Goal: Task Accomplishment & Management: Complete application form

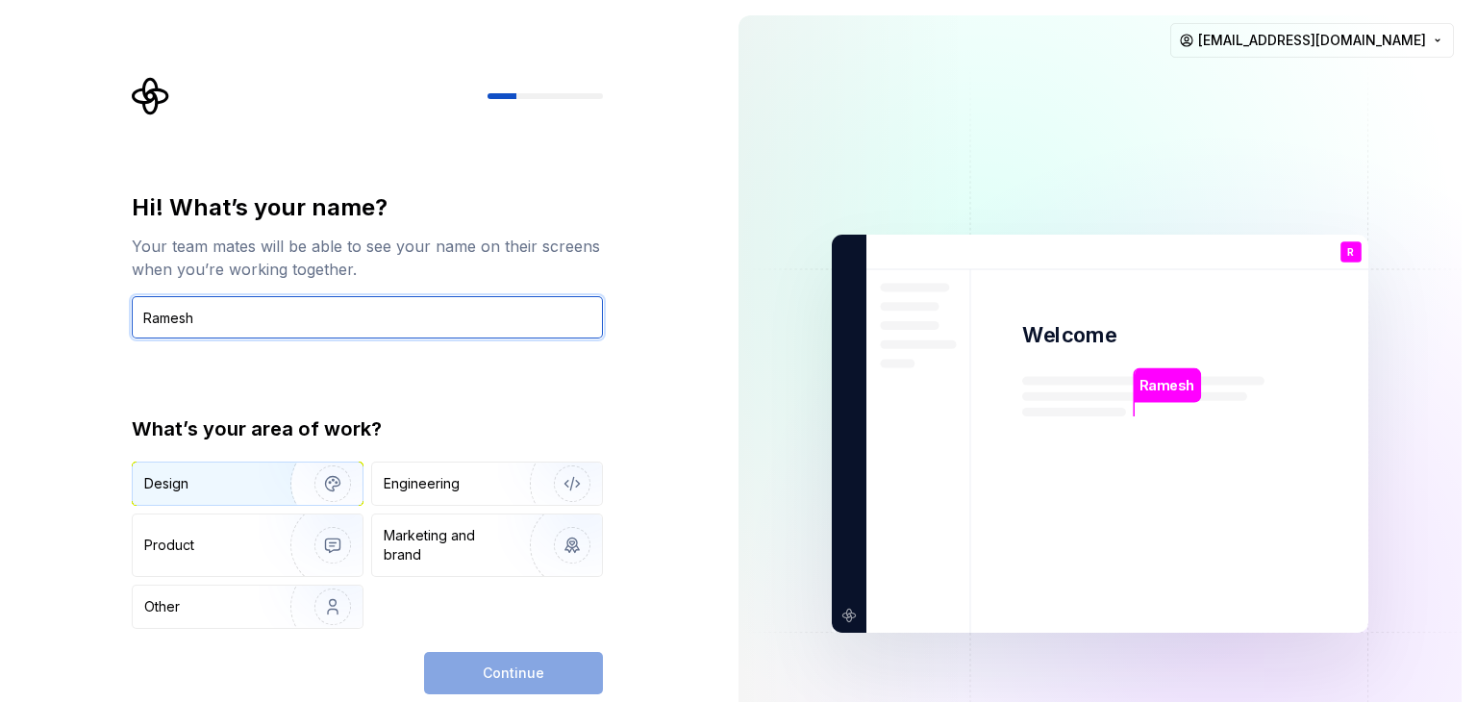
type input "Ramesh"
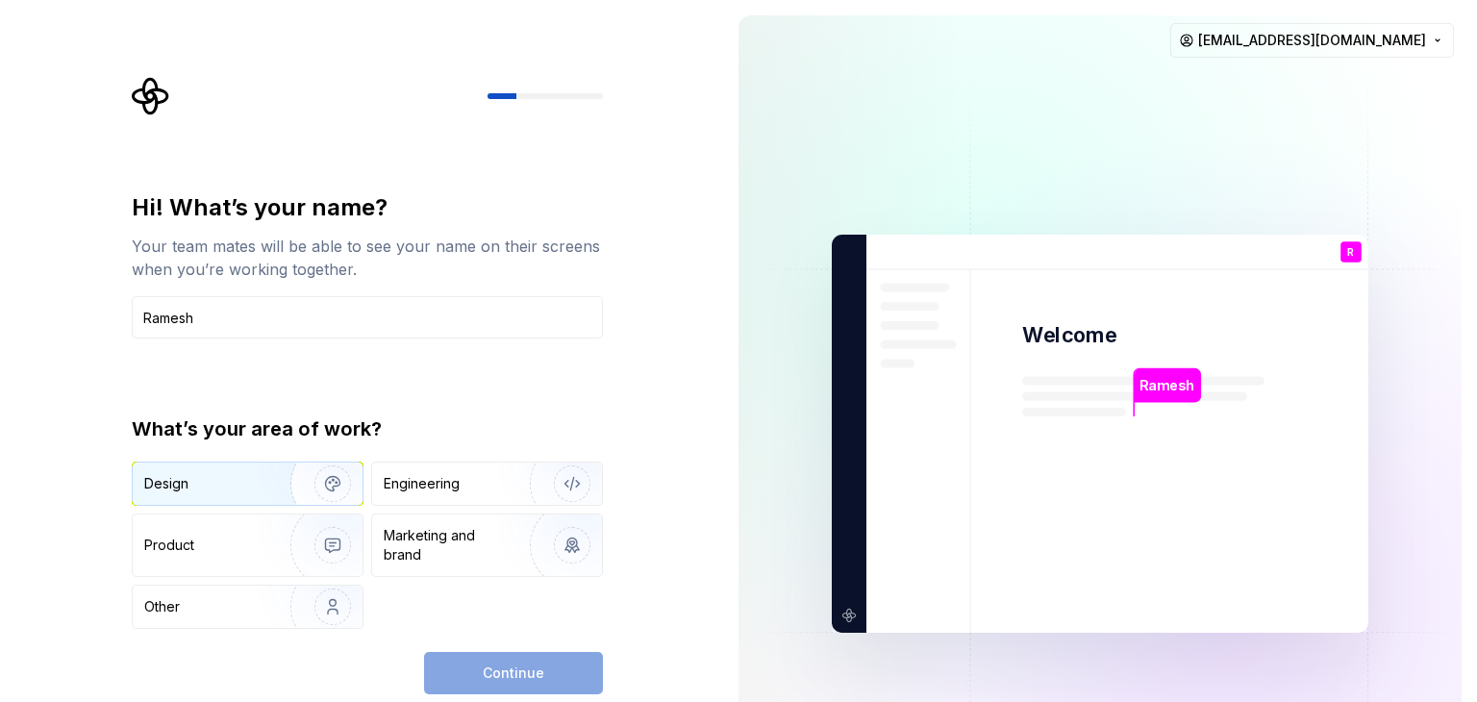
click at [243, 468] on div "Design" at bounding box center [248, 484] width 230 height 42
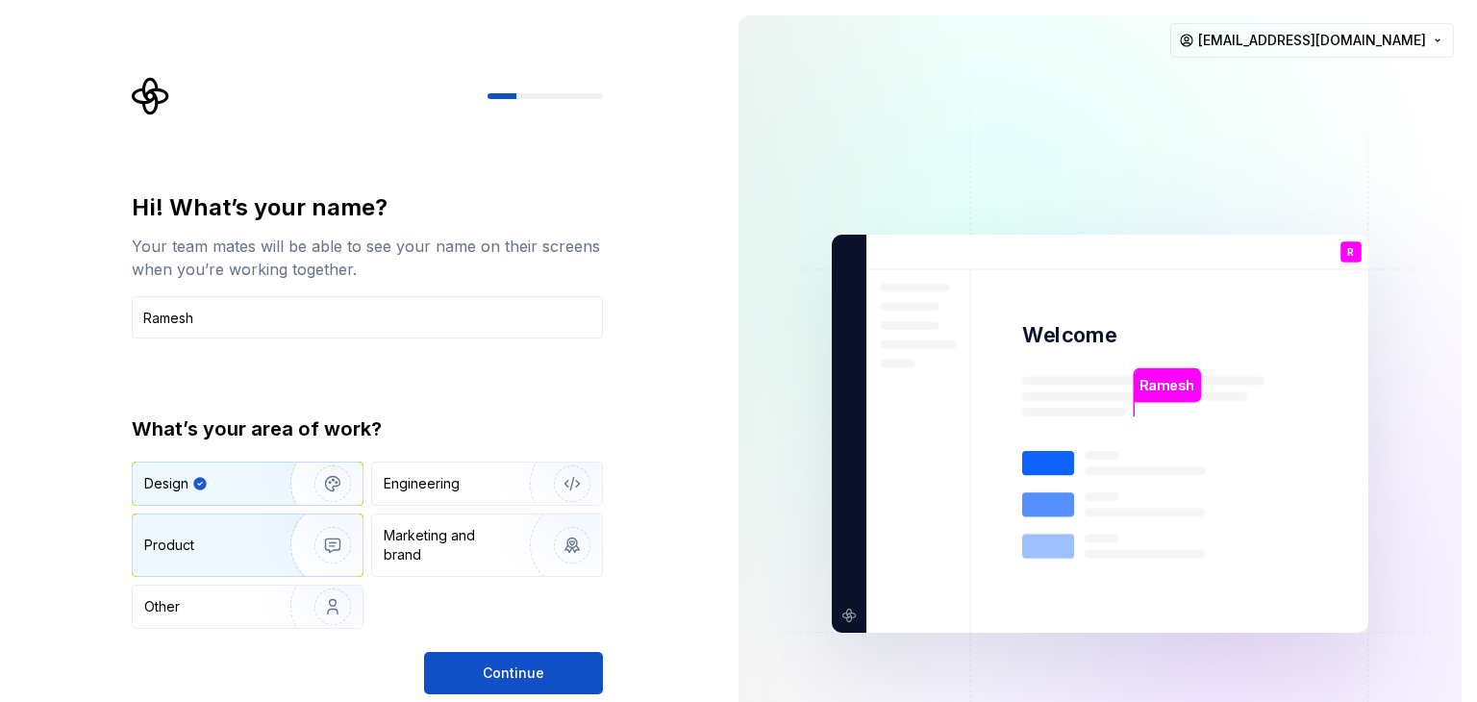
click at [237, 545] on div "Product" at bounding box center [207, 545] width 127 height 19
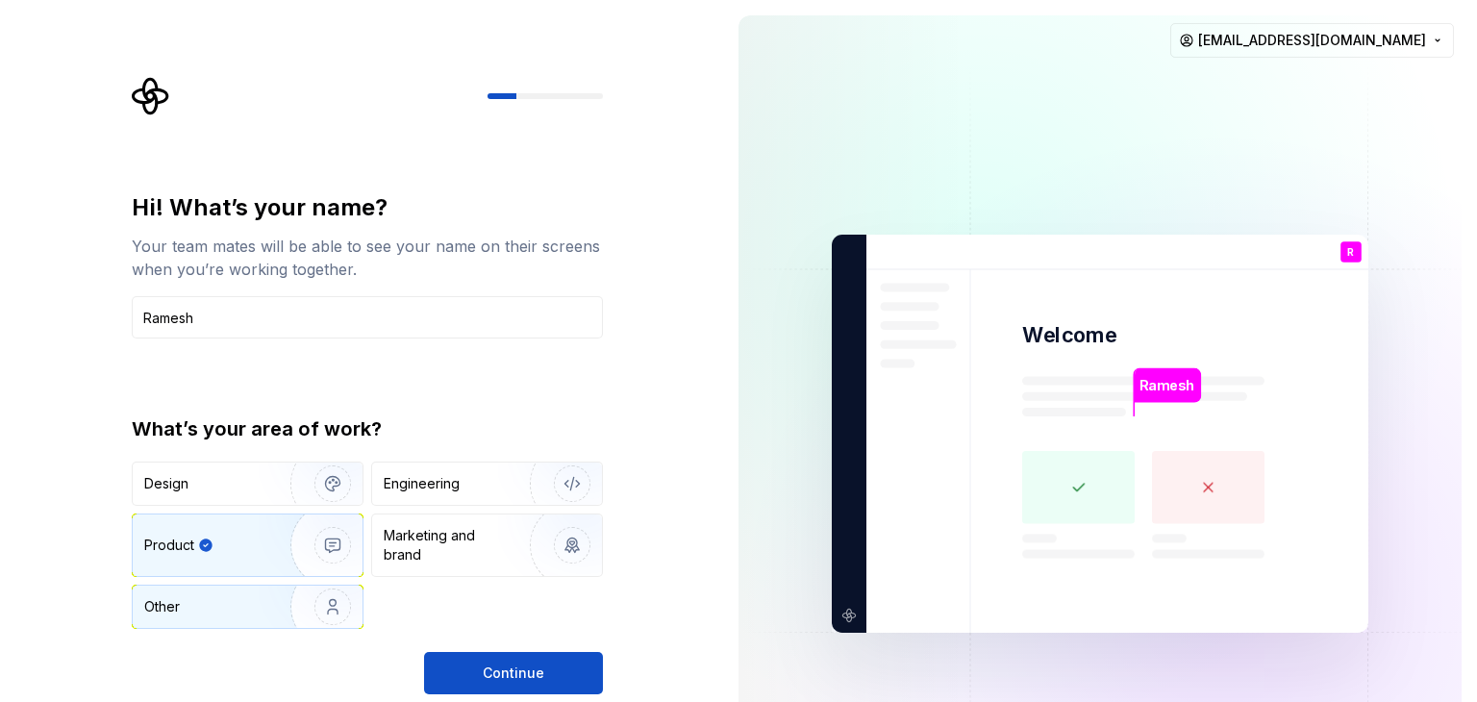
click at [234, 601] on div "Other" at bounding box center [200, 606] width 113 height 19
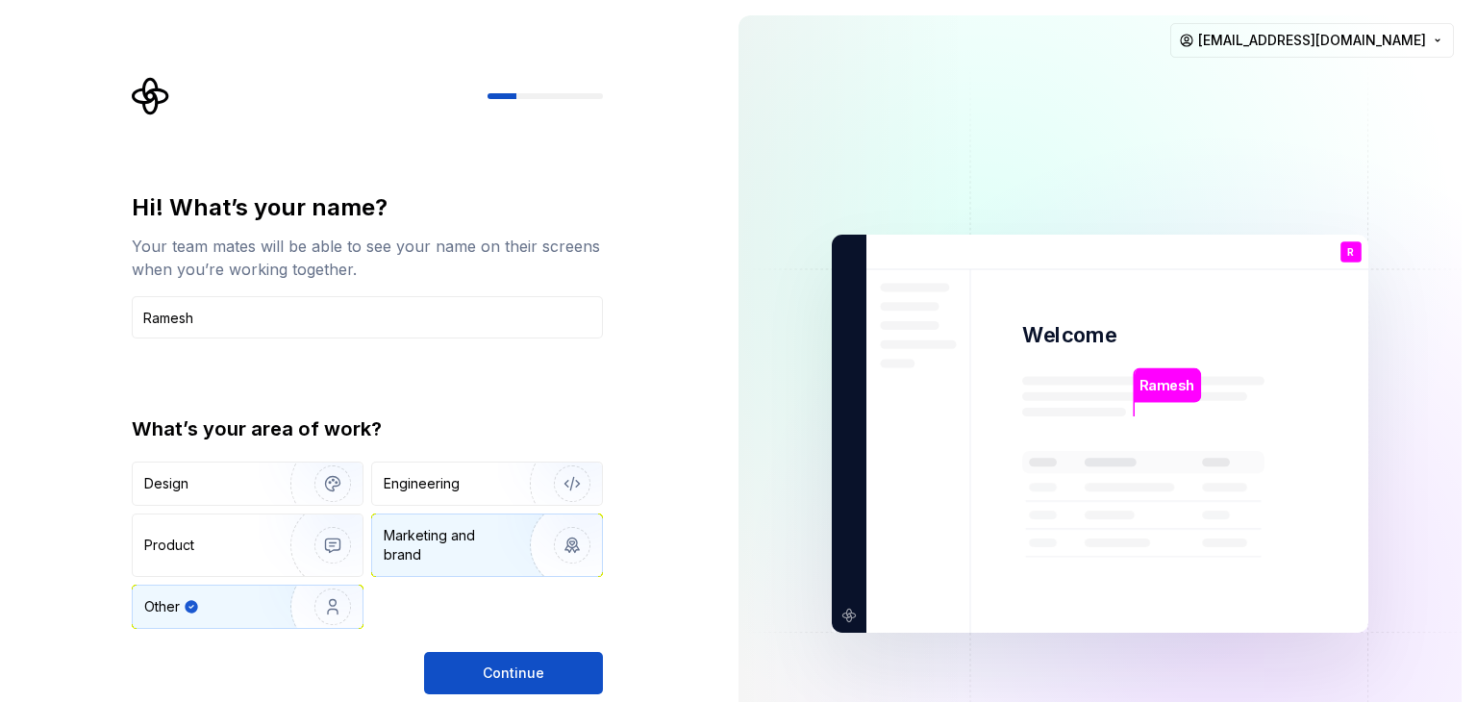
click at [419, 539] on div "Marketing and brand" at bounding box center [449, 545] width 130 height 38
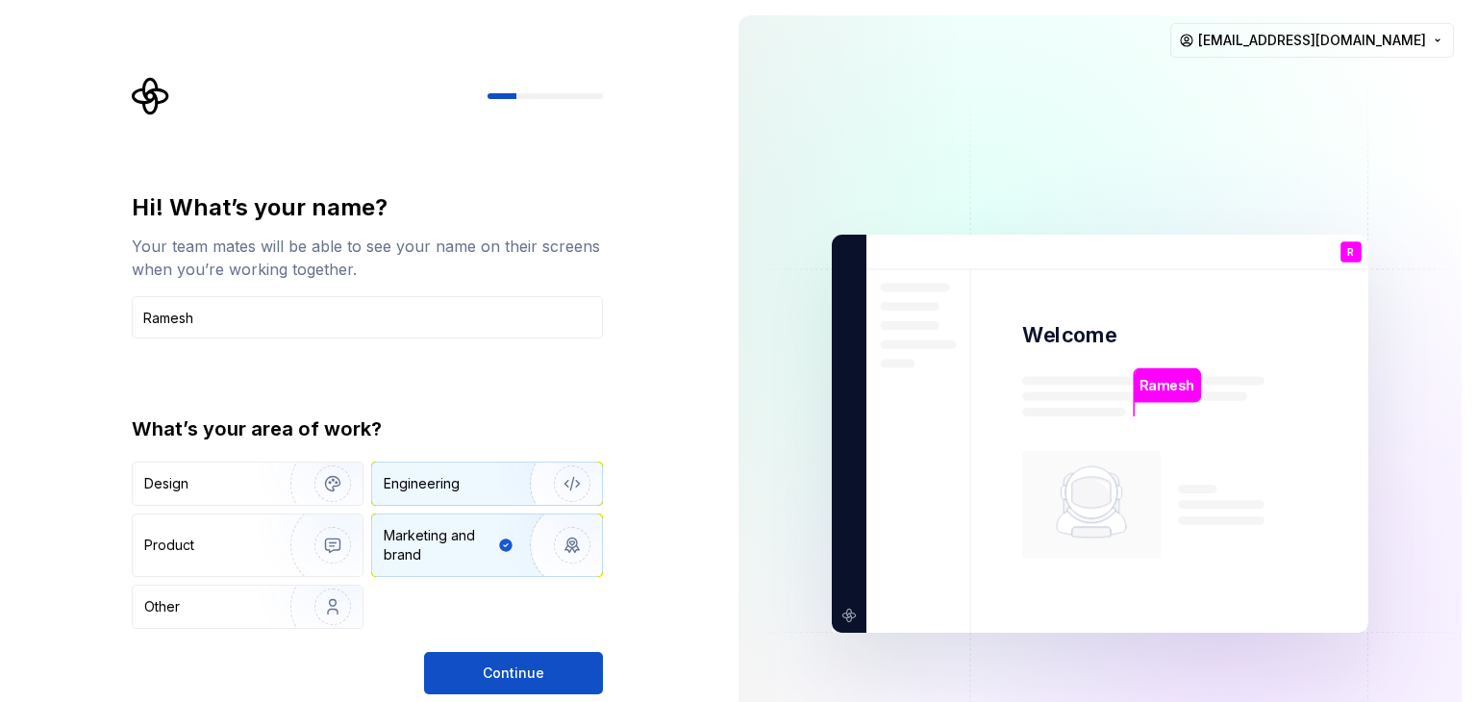
click at [432, 487] on div "Engineering" at bounding box center [422, 483] width 76 height 19
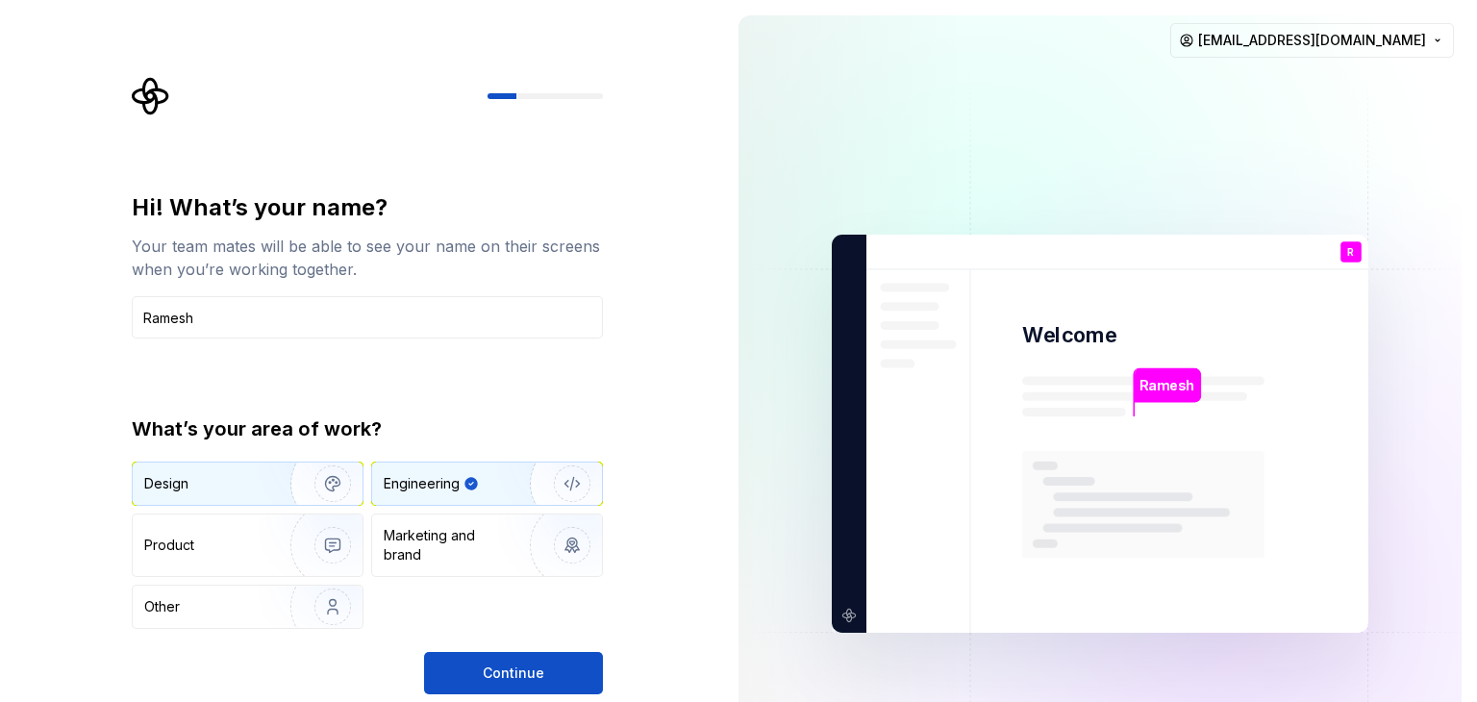
click at [218, 498] on div "Design" at bounding box center [248, 484] width 230 height 42
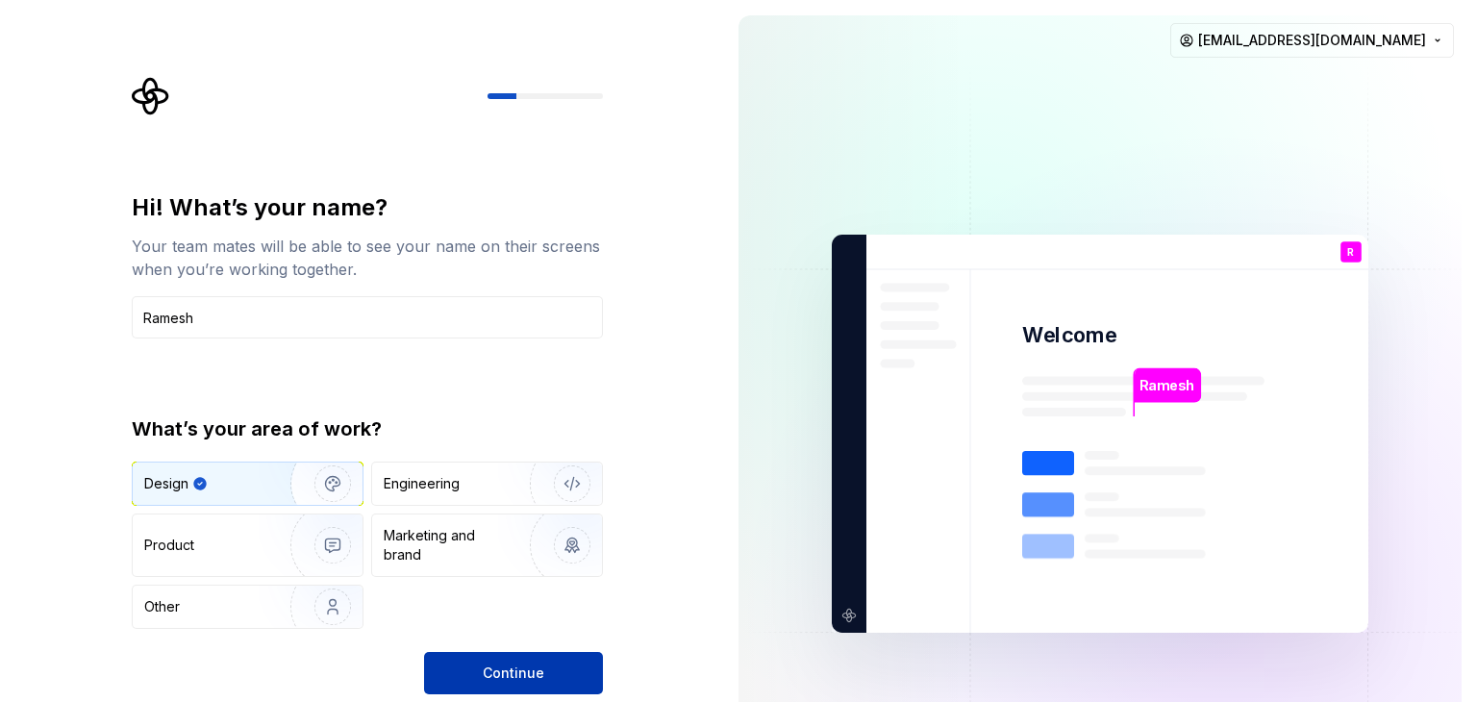
click at [585, 674] on button "Continue" at bounding box center [513, 673] width 179 height 42
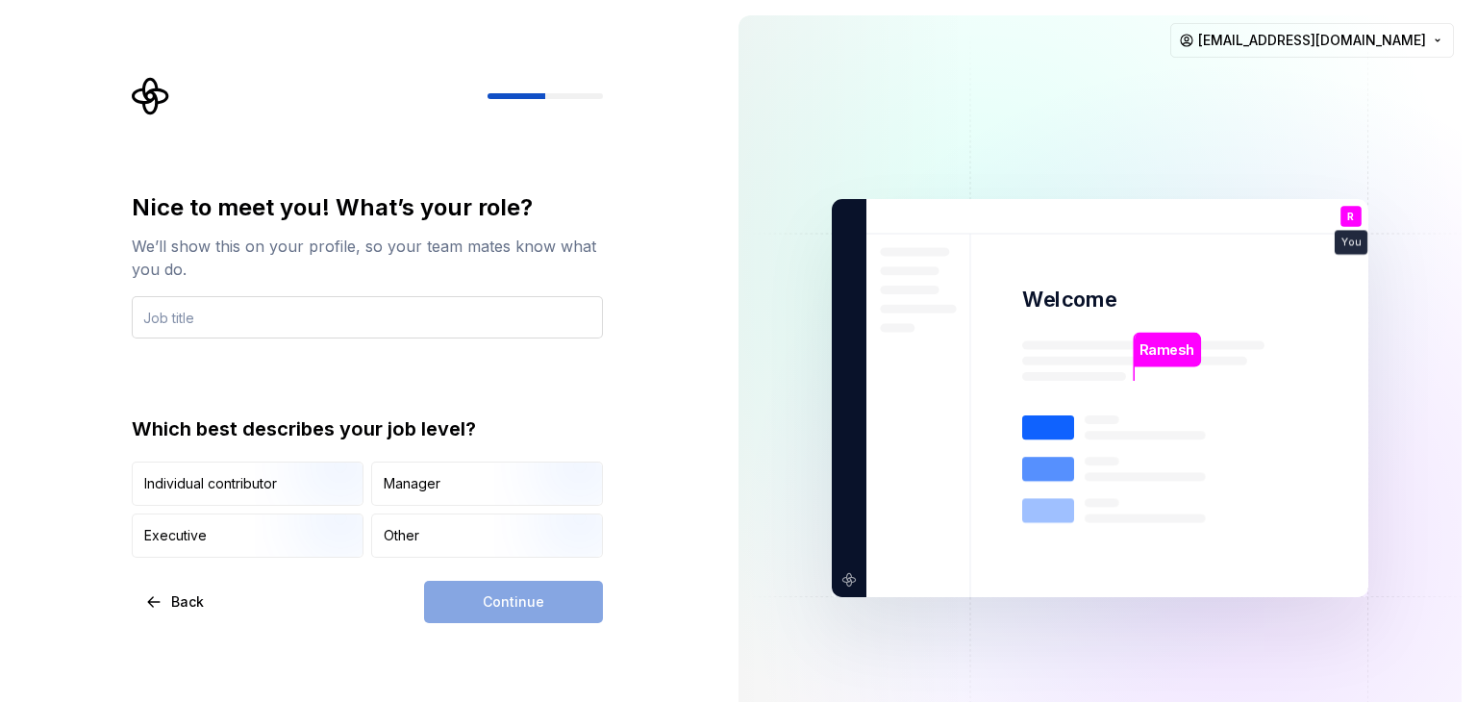
click at [406, 328] on input "text" at bounding box center [367, 317] width 471 height 42
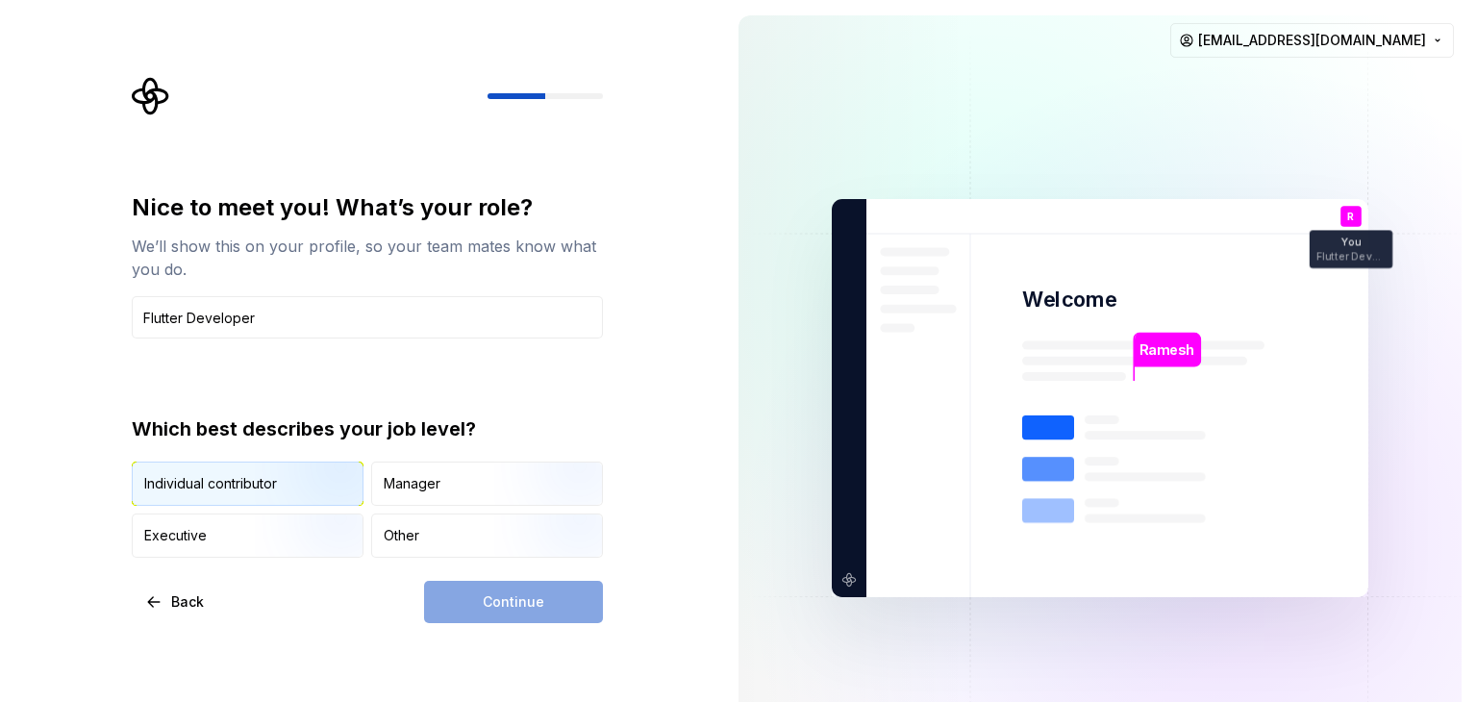
type input "Flutter Developer"
click at [269, 474] on img "button" at bounding box center [316, 507] width 123 height 129
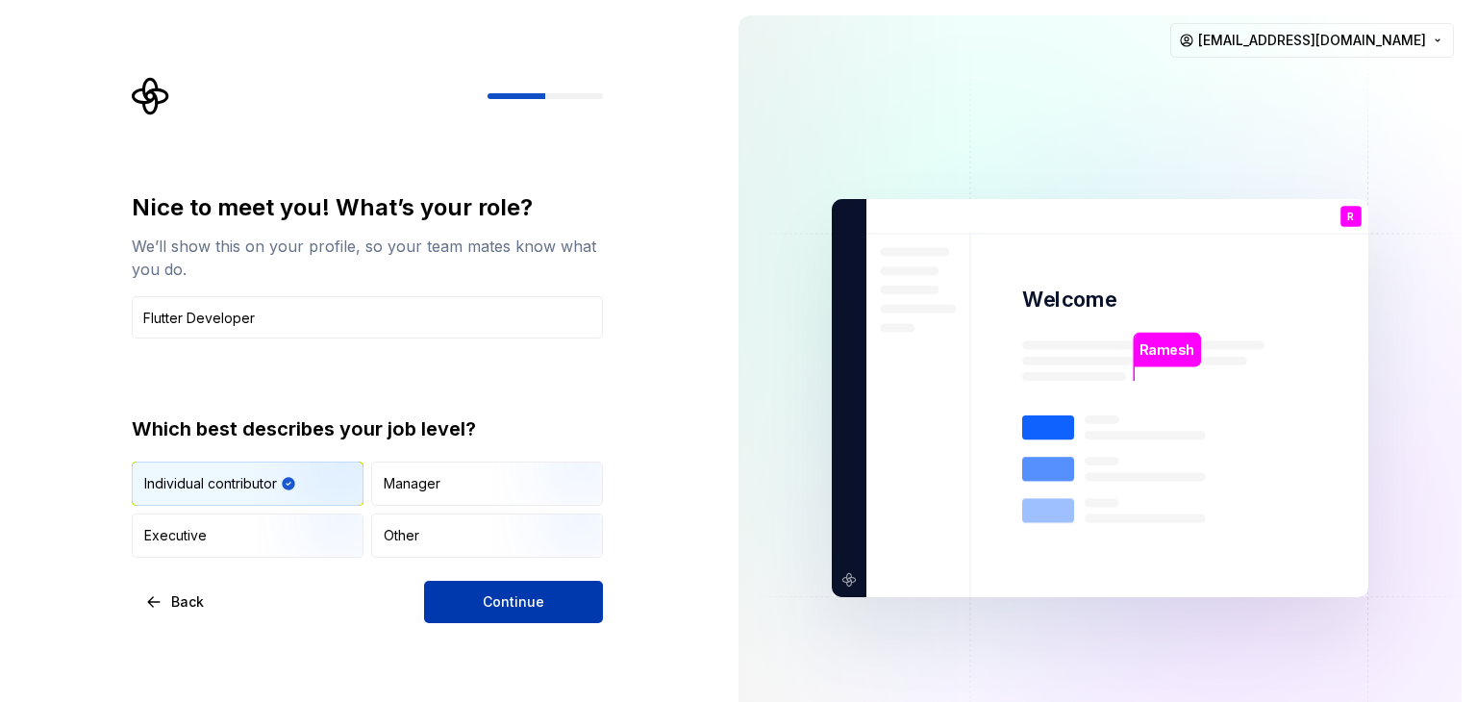
click at [527, 621] on button "Continue" at bounding box center [513, 602] width 179 height 42
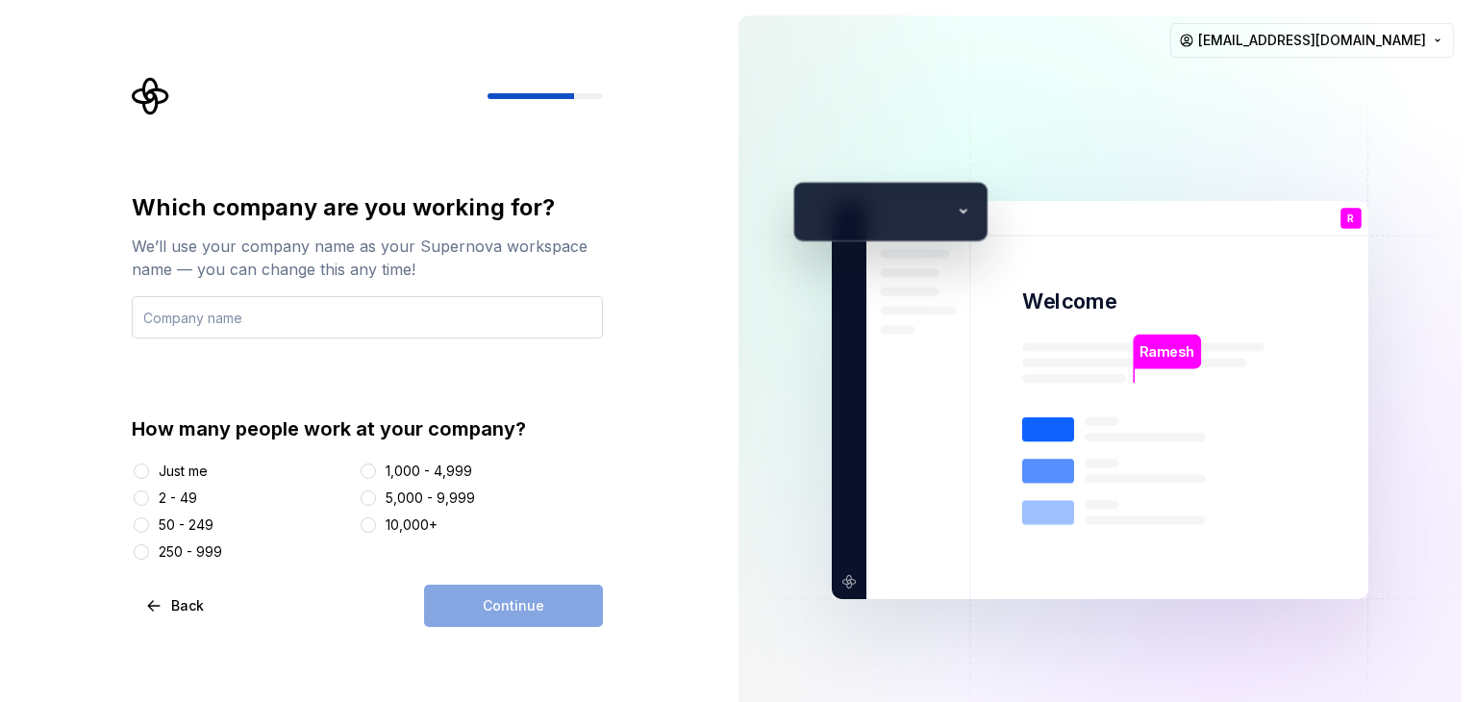
click at [292, 312] on input "text" at bounding box center [367, 317] width 471 height 42
type input "Flattrade"
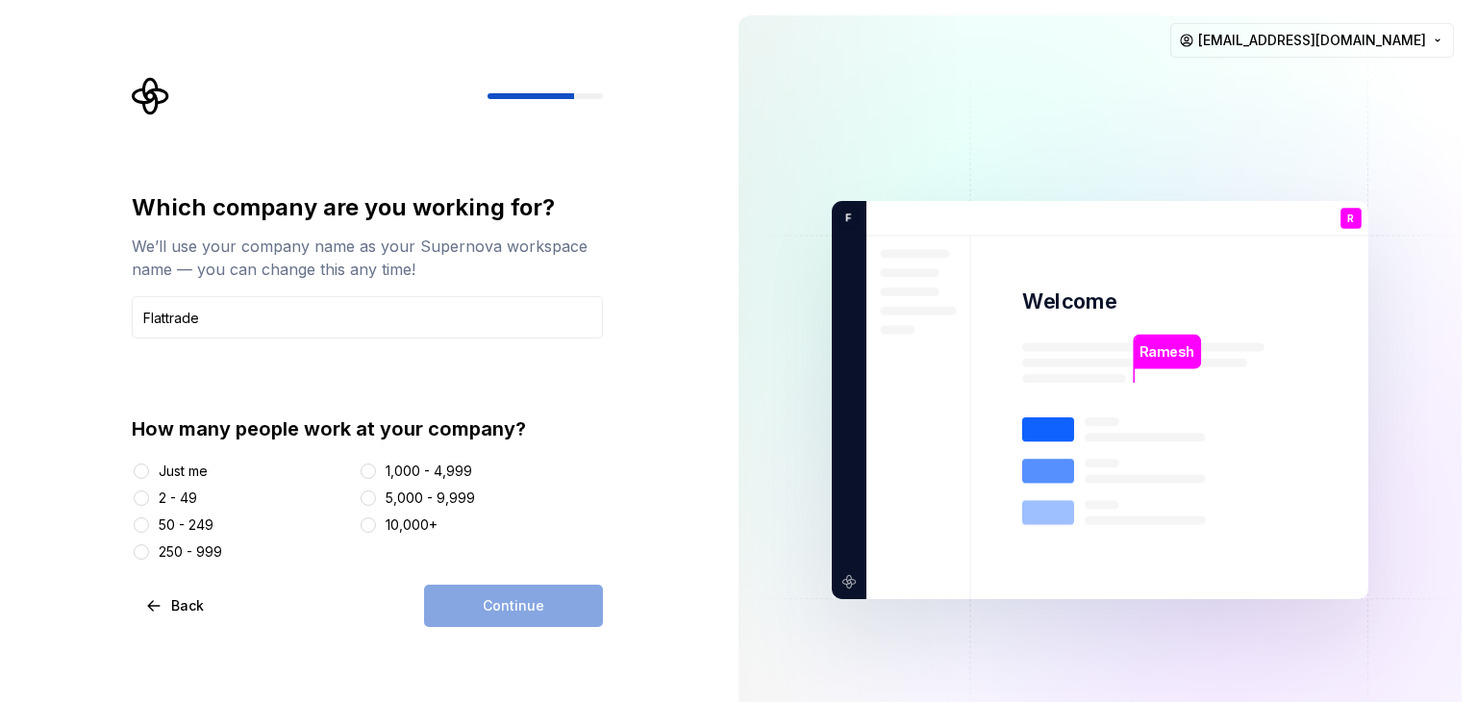
click at [200, 525] on div "50 - 249" at bounding box center [186, 524] width 55 height 19
click at [149, 525] on button "50 - 249" at bounding box center [141, 524] width 15 height 15
click at [509, 603] on span "Continue" at bounding box center [514, 605] width 62 height 19
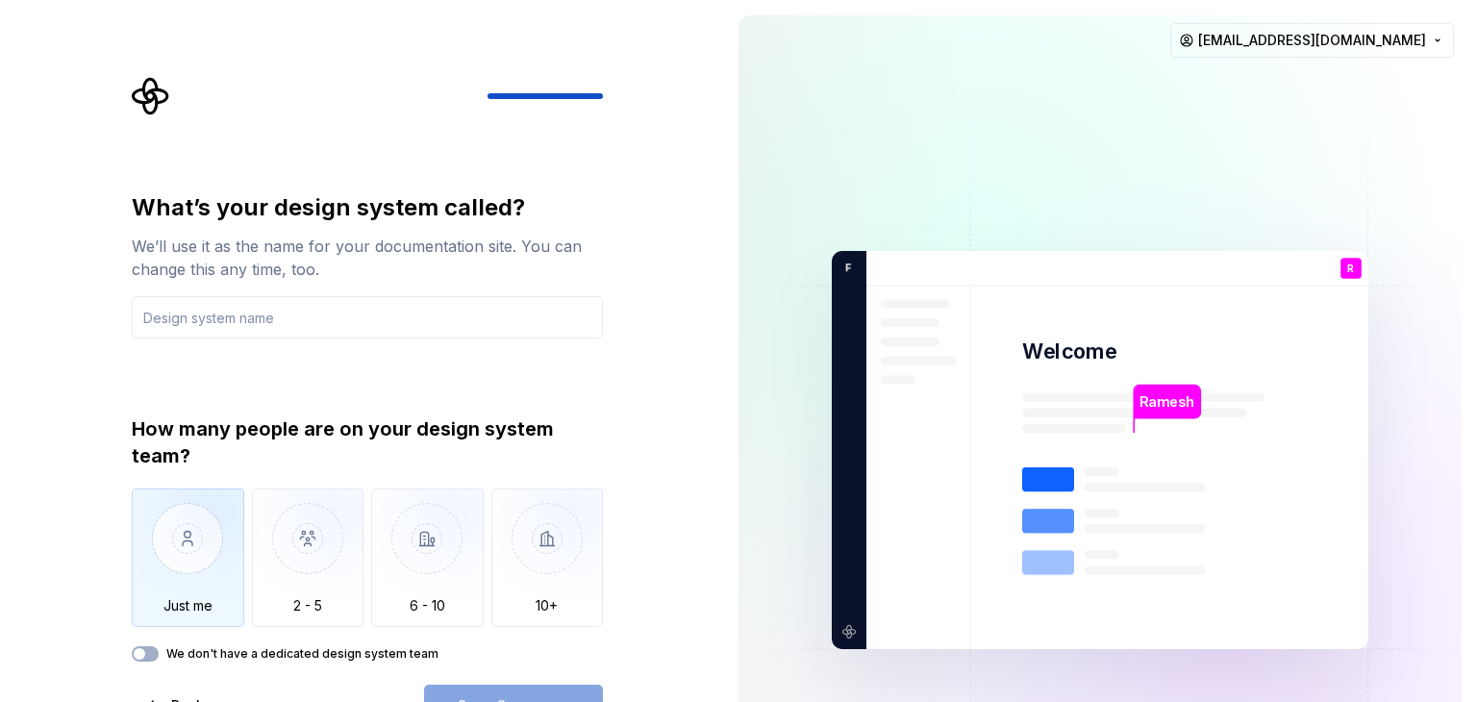
click at [165, 604] on img "button" at bounding box center [188, 553] width 113 height 129
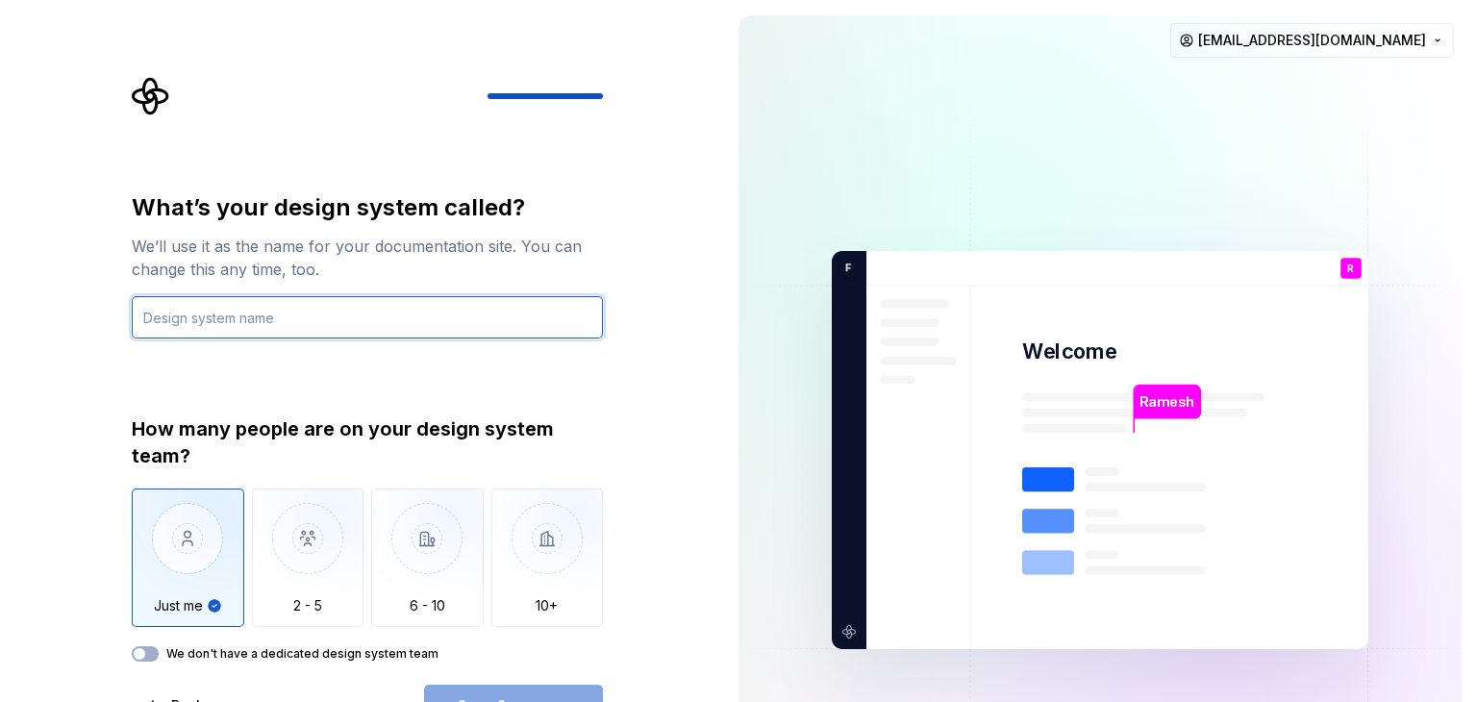
click at [415, 321] on input "text" at bounding box center [367, 317] width 471 height 42
type input "sadfdsf"
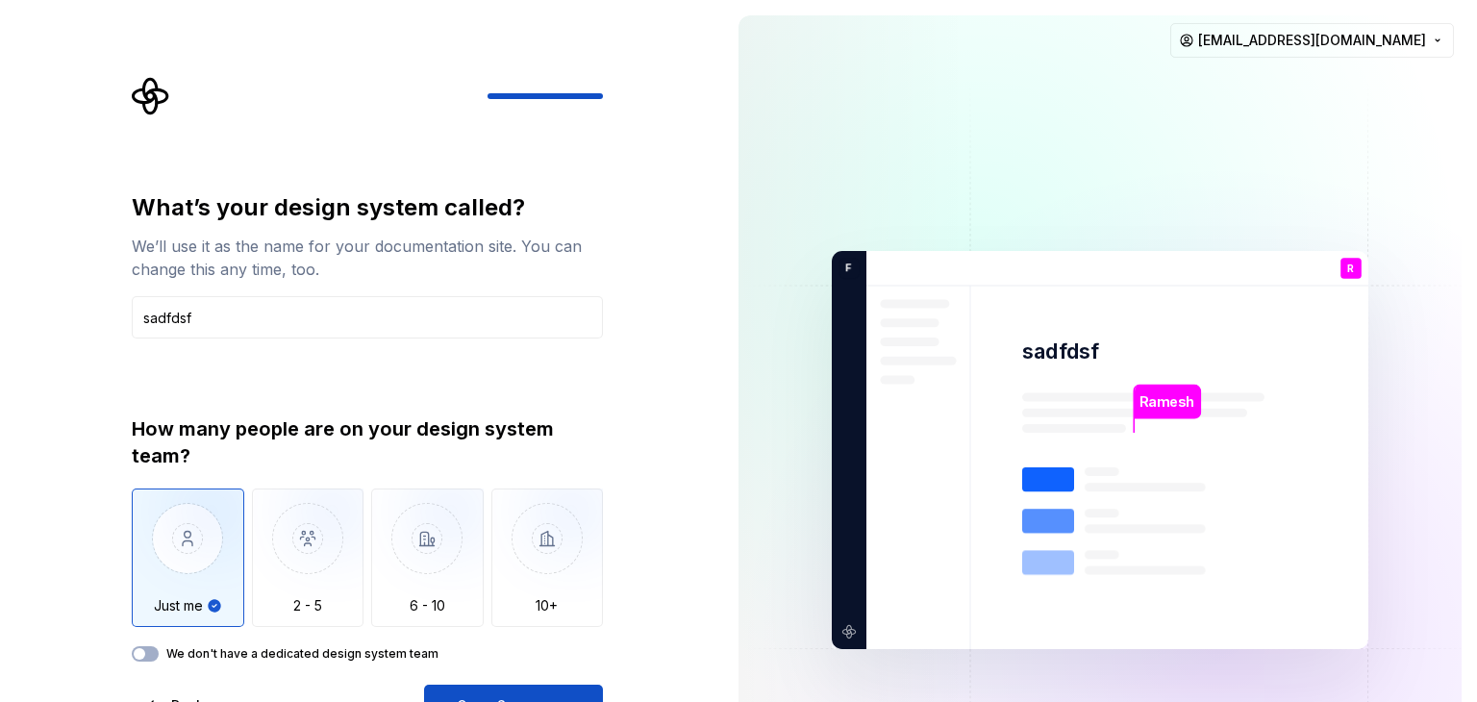
click at [258, 644] on div "How many people are on your design system team? Just me 2 - 5 6 - 10 10+ We don…" at bounding box center [367, 538] width 471 height 246
click at [154, 651] on button "We don't have a dedicated design system team" at bounding box center [145, 653] width 27 height 15
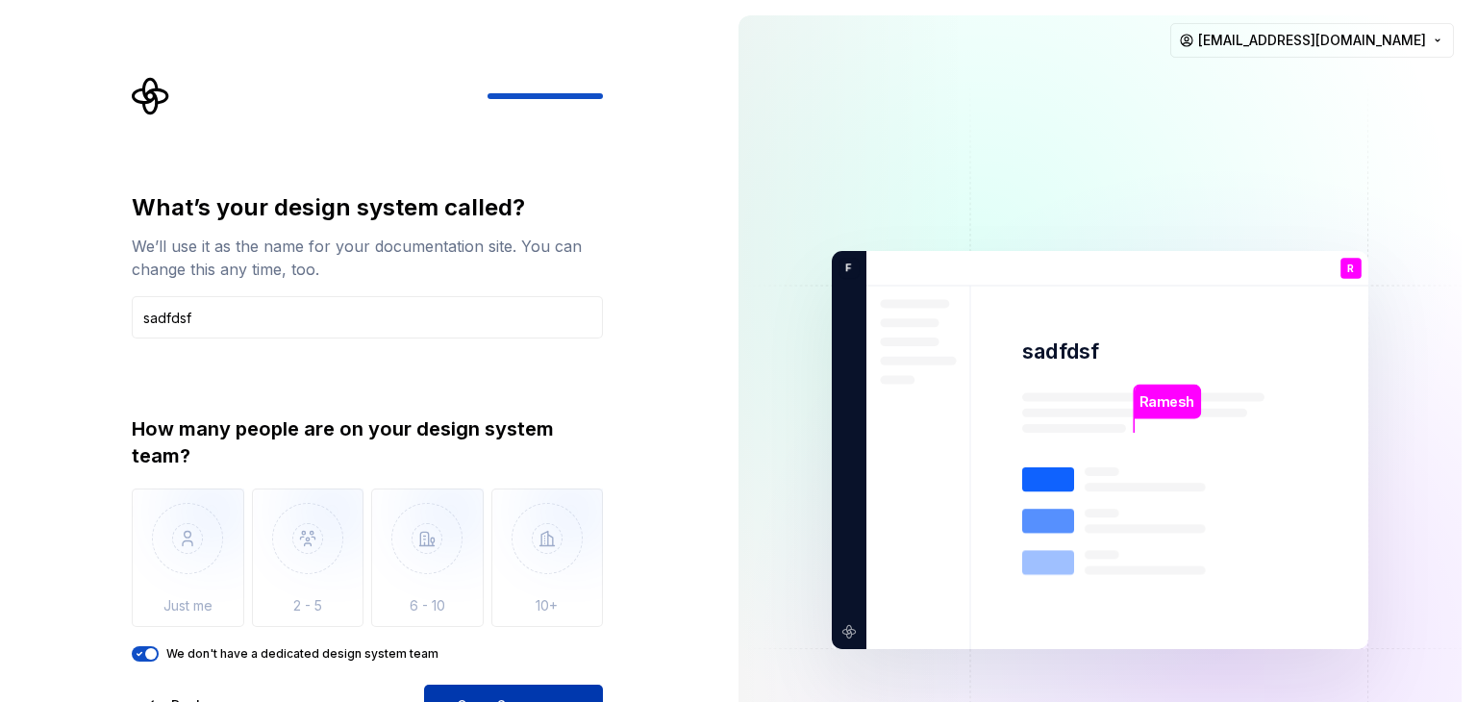
click at [476, 688] on button "Open Supernova" at bounding box center [513, 706] width 179 height 42
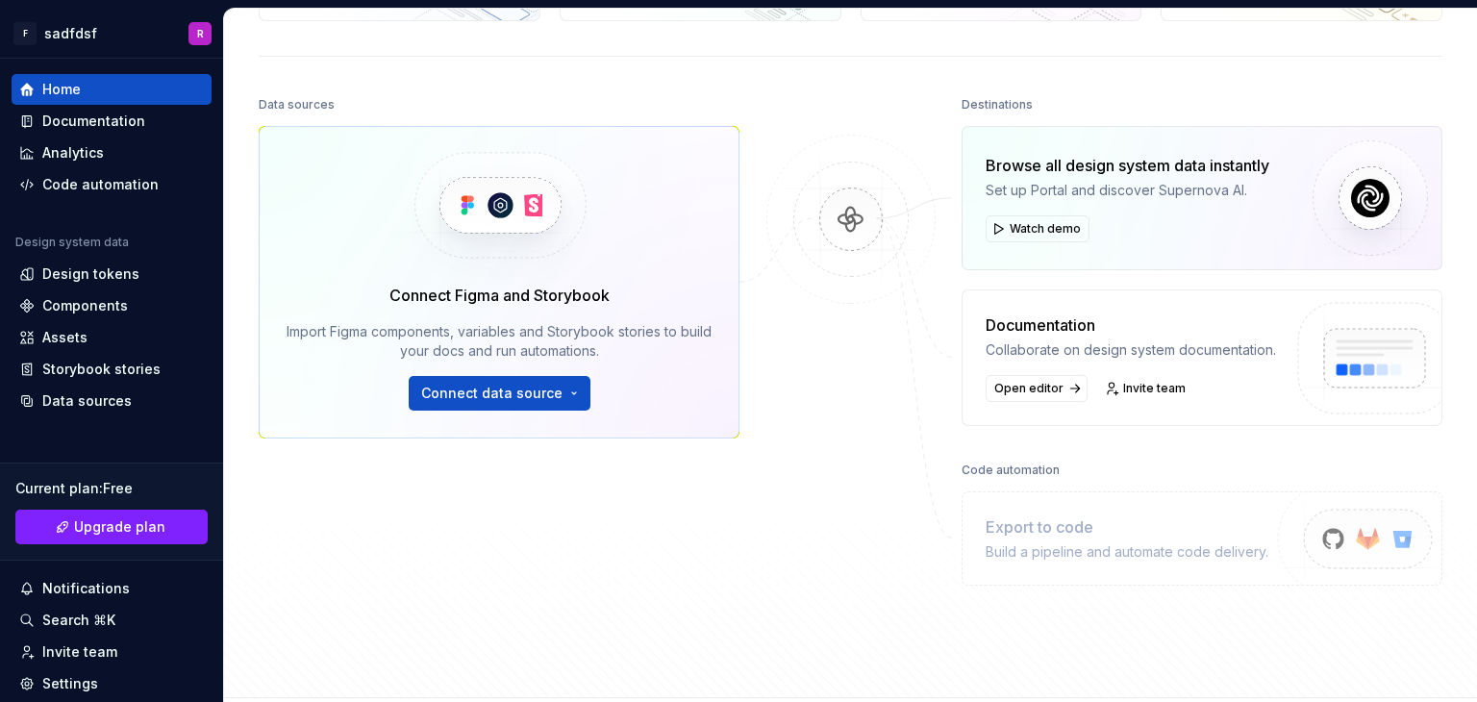
scroll to position [181, 0]
click at [508, 404] on button "Connect data source" at bounding box center [500, 394] width 182 height 35
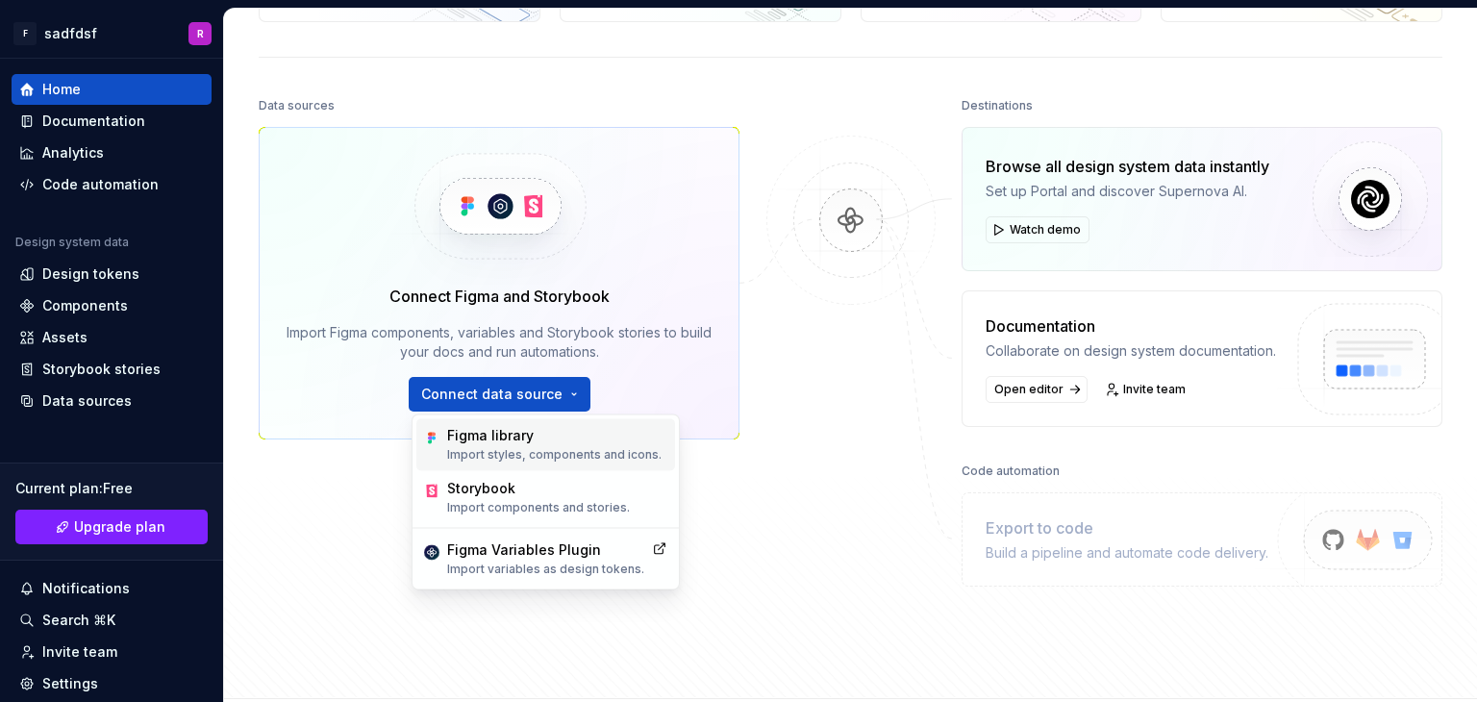
click at [502, 436] on div "Figma library" at bounding box center [554, 435] width 214 height 19
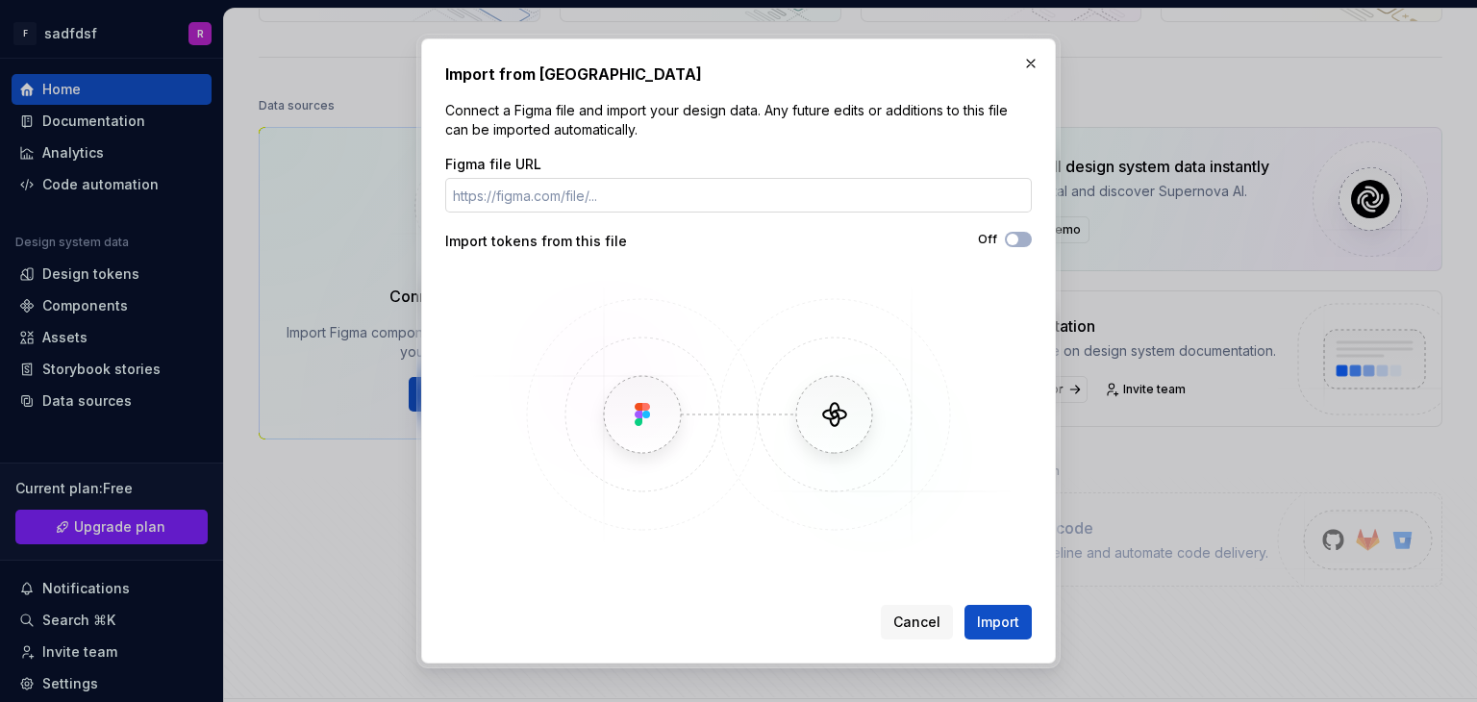
click at [564, 208] on input "Figma file URL" at bounding box center [738, 195] width 587 height 35
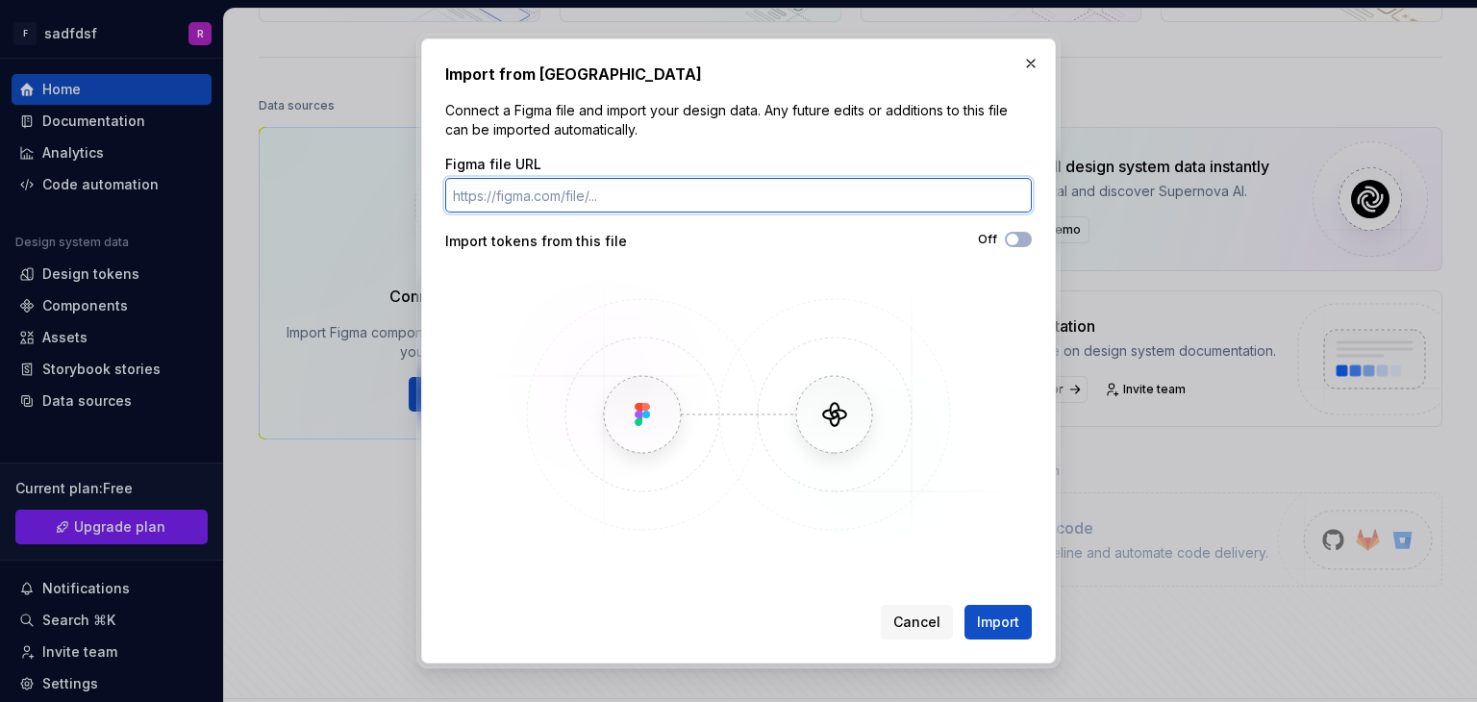
click at [654, 201] on input "Figma file URL" at bounding box center [738, 195] width 587 height 35
paste input "https://www.figma.com/design/oPLMfkjd4E1yEAkiMop56f/Brandmindz---Task?node-id=4…"
type input "https://www.figma.com/design/oPLMfkjd4E1yEAkiMop56f/Brandmindz---Task?node-id=4…"
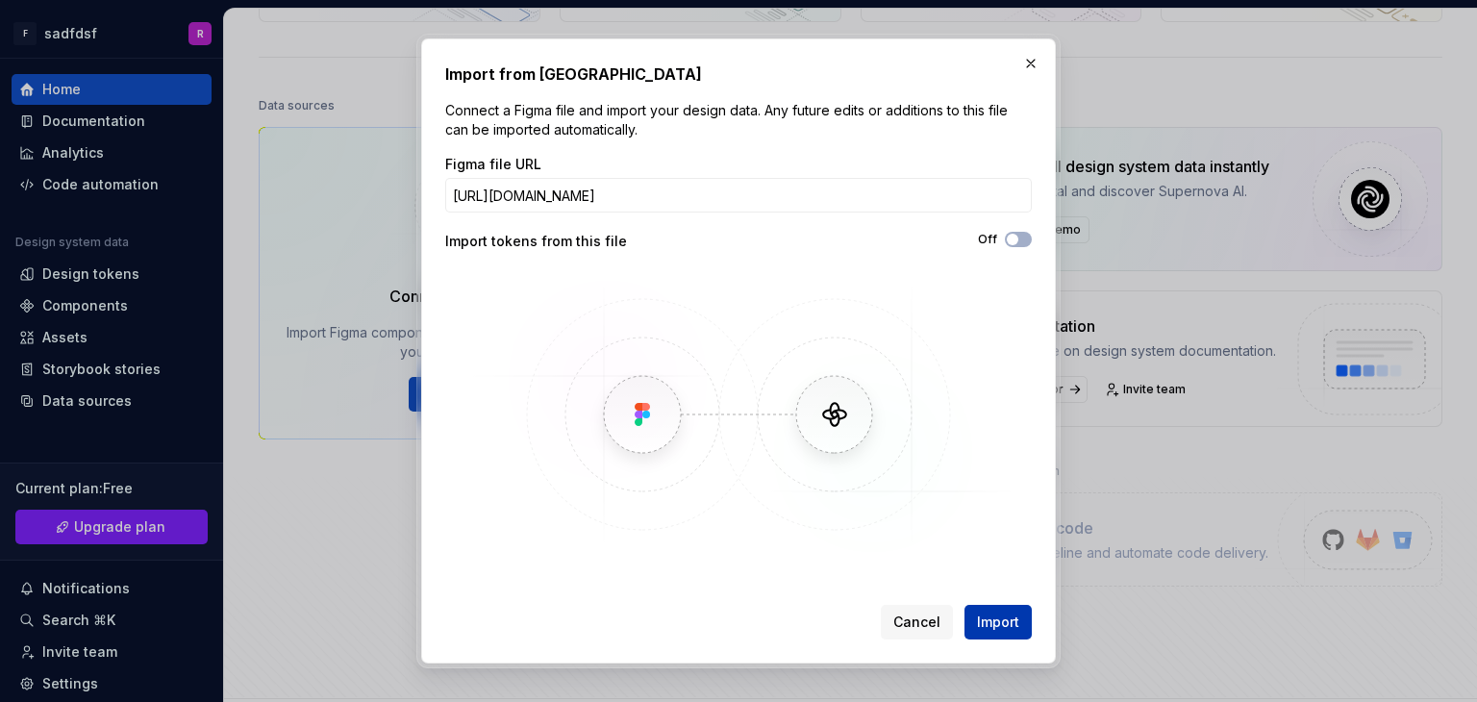
scroll to position [0, 0]
click at [980, 624] on span "Import" at bounding box center [998, 622] width 42 height 19
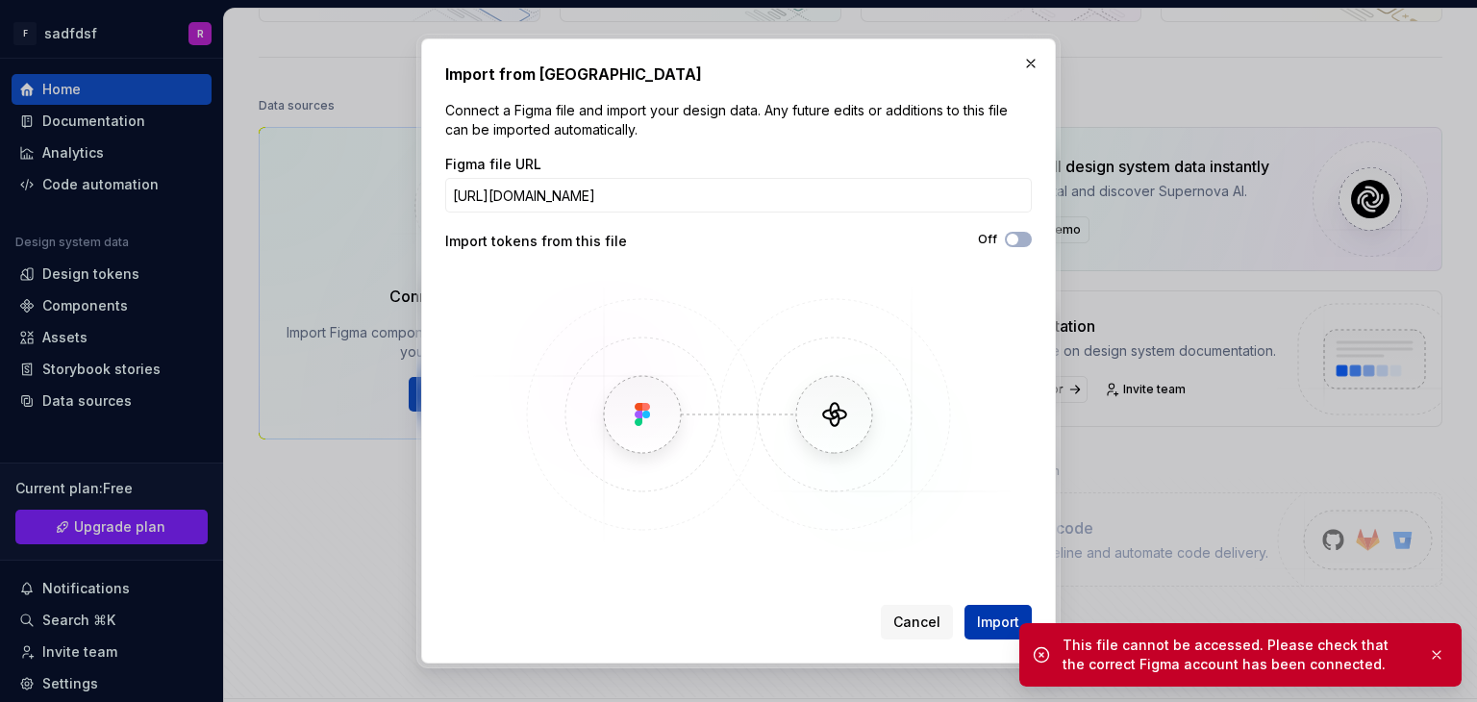
click at [992, 623] on span "Import" at bounding box center [998, 622] width 42 height 19
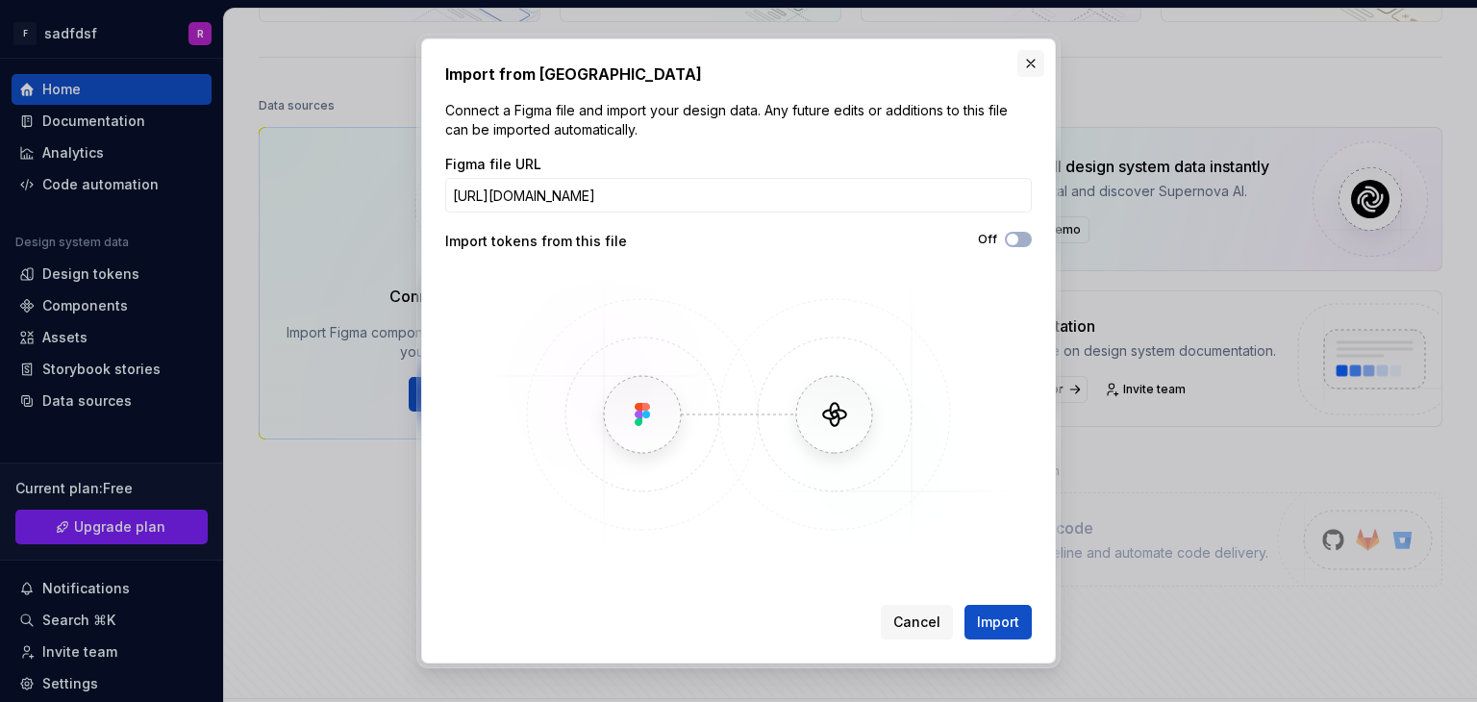
click at [1036, 70] on button "button" at bounding box center [1030, 63] width 27 height 27
